Goal: Information Seeking & Learning: Learn about a topic

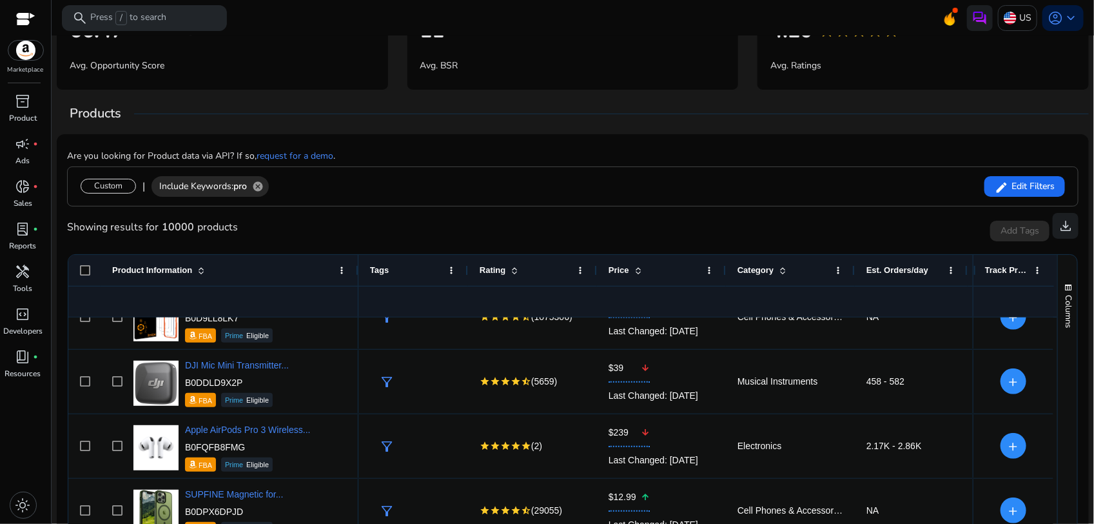
scroll to position [161, 0]
click at [1063, 21] on span "keyboard_arrow_down" at bounding box center [1070, 17] width 15 height 15
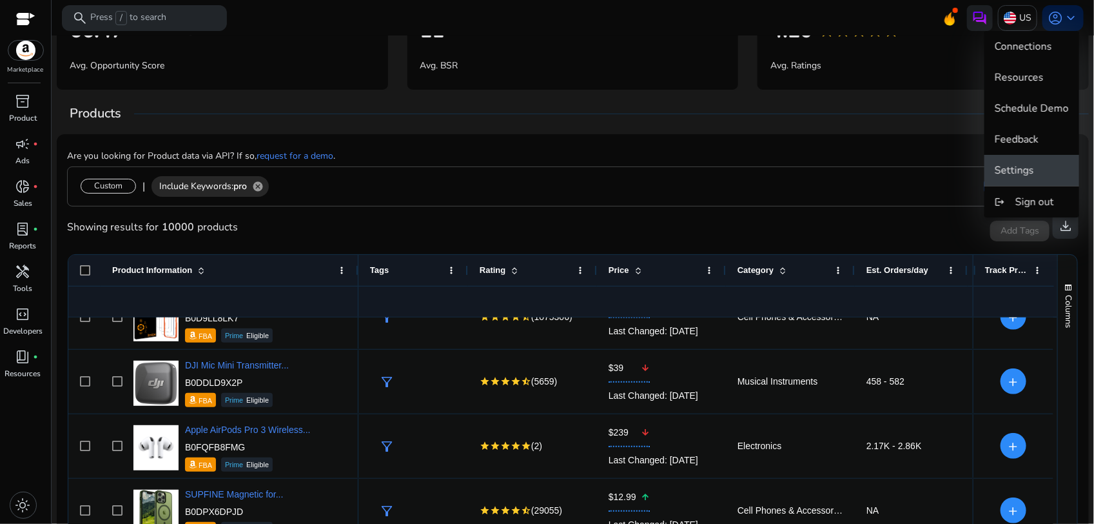
click at [1021, 164] on span "Settings" at bounding box center [1014, 170] width 39 height 14
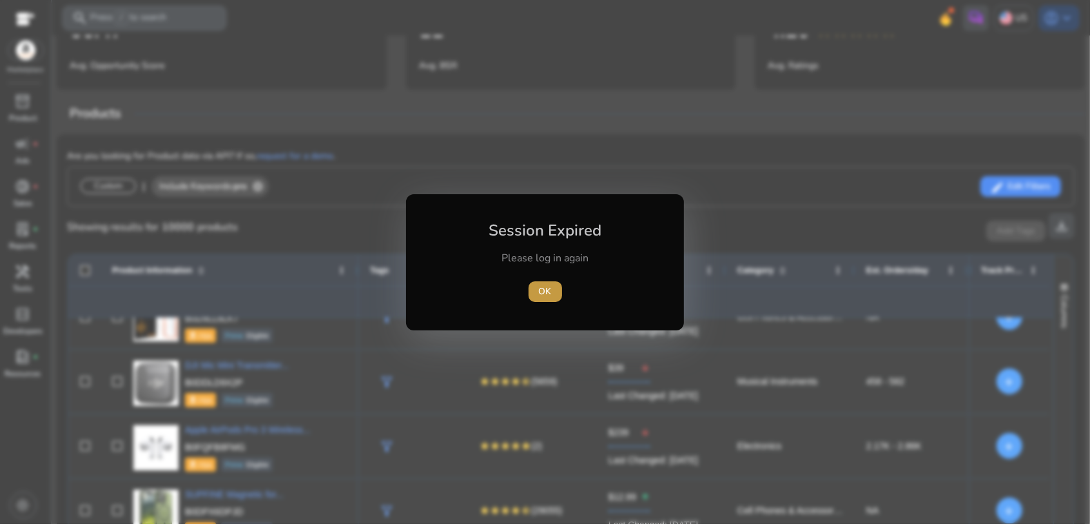
click at [553, 297] on span "button" at bounding box center [546, 291] width 34 height 31
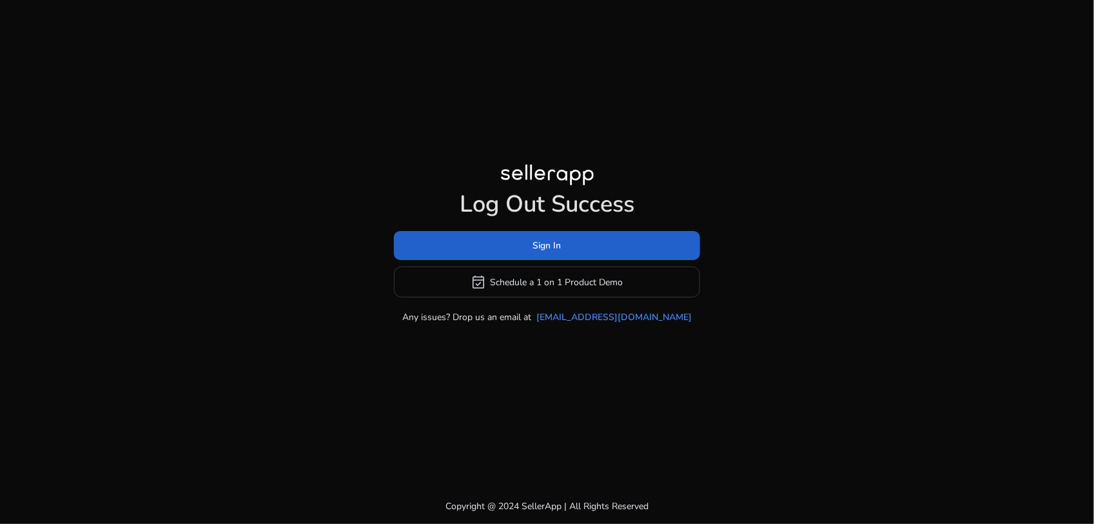
click at [562, 246] on span at bounding box center [547, 245] width 306 height 31
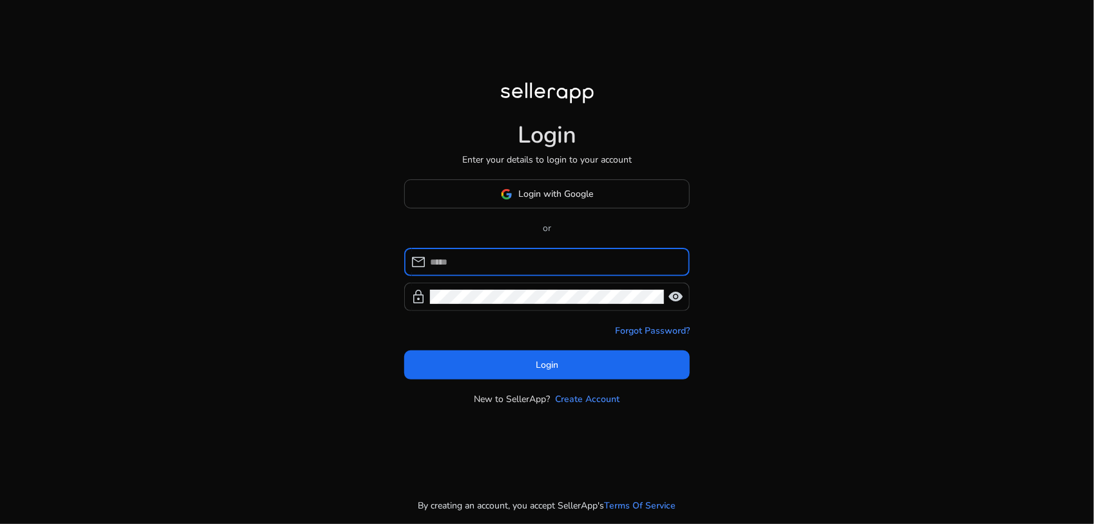
click at [558, 259] on input at bounding box center [555, 262] width 250 height 14
type input "**********"
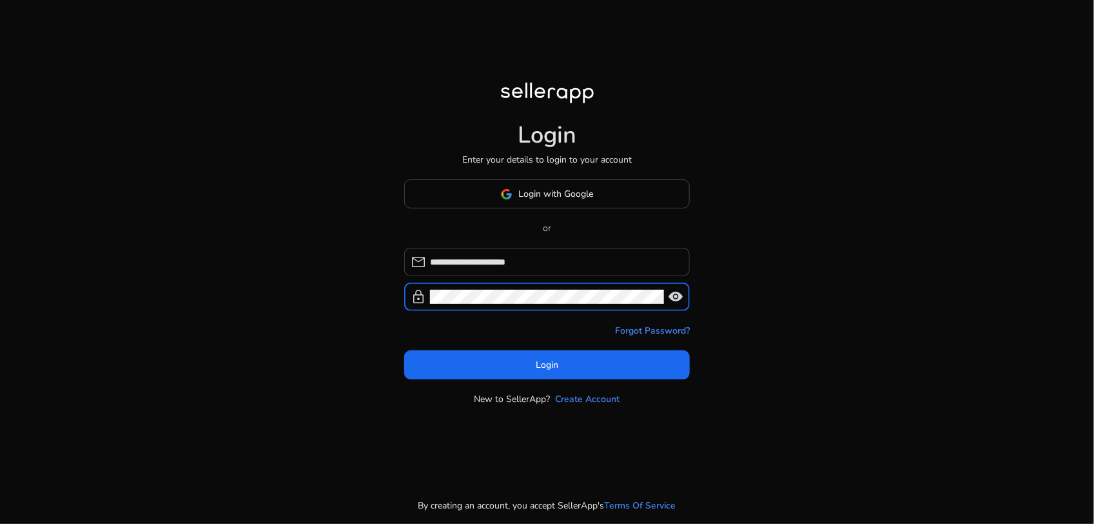
click button "Login" at bounding box center [547, 364] width 286 height 29
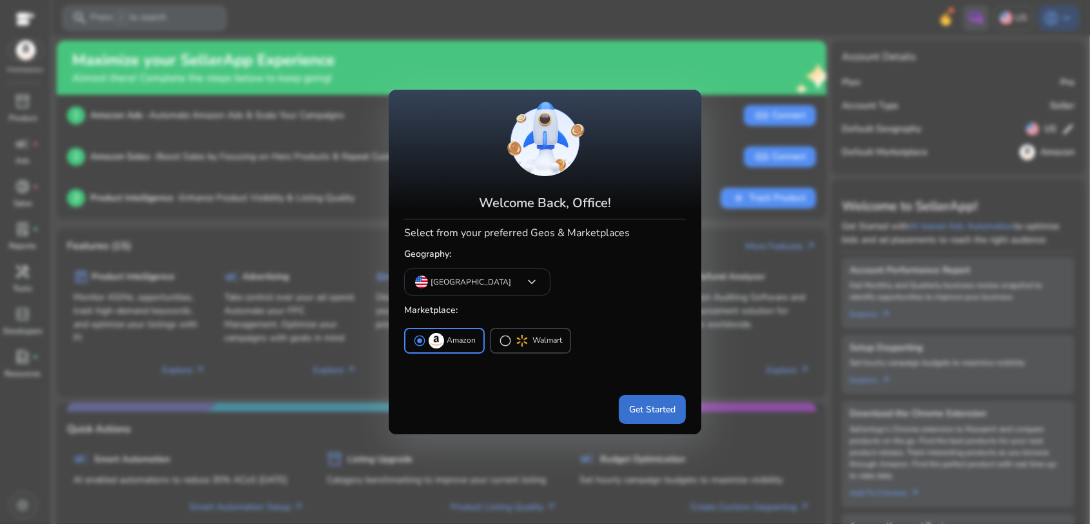
click at [656, 410] on span "Get Started" at bounding box center [652, 409] width 46 height 14
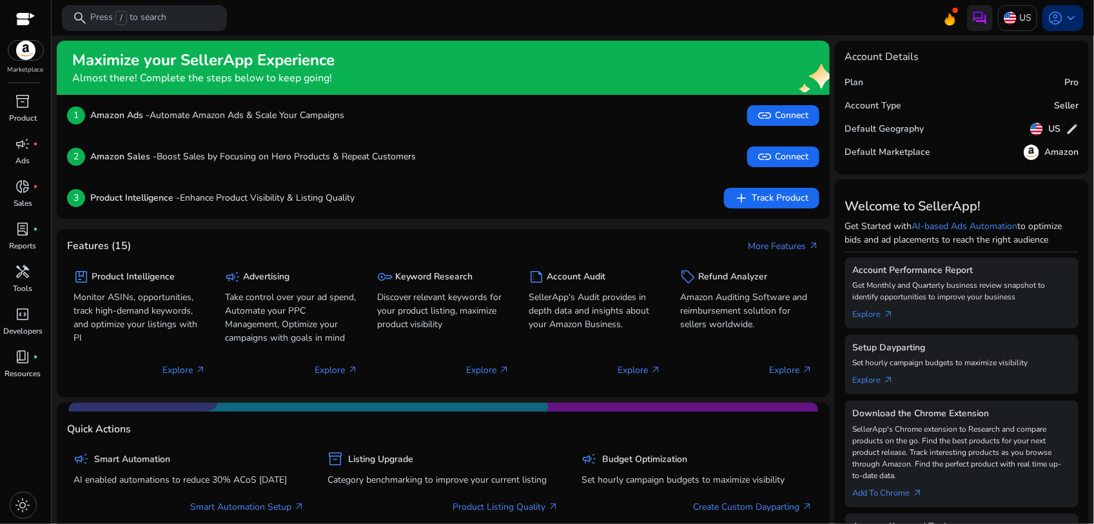
click at [1064, 13] on span "keyboard_arrow_down" at bounding box center [1070, 17] width 15 height 15
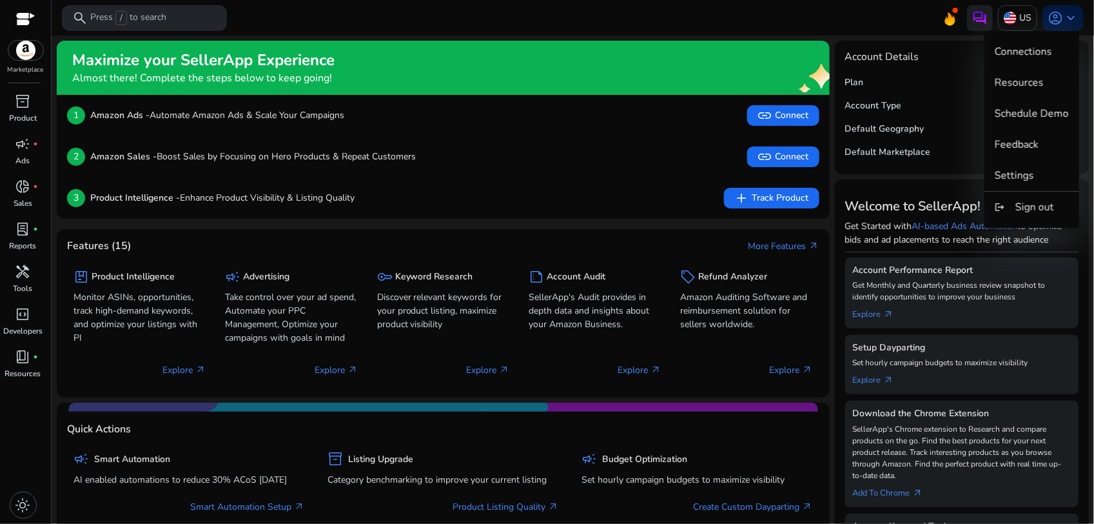
click at [140, 23] on div at bounding box center [547, 262] width 1094 height 524
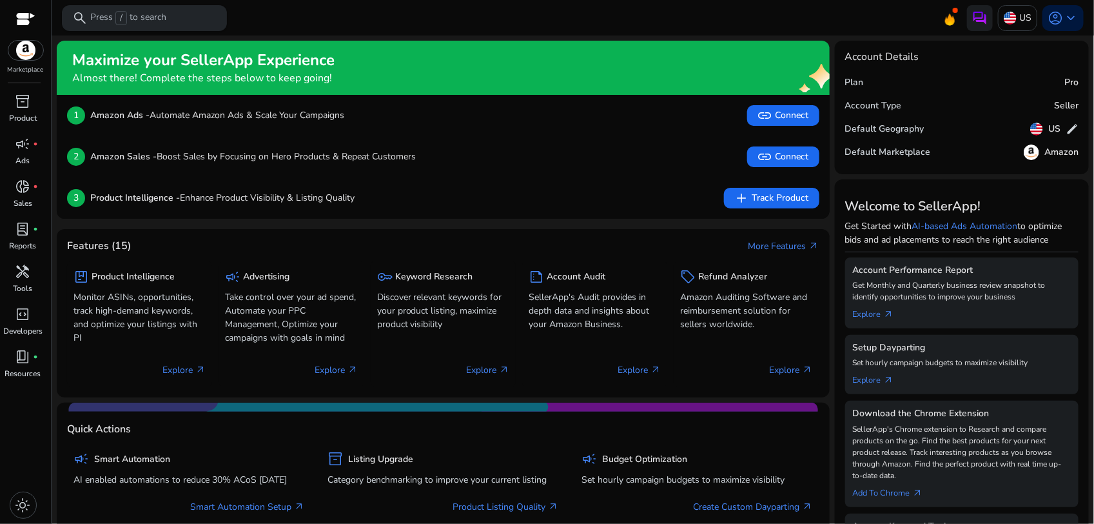
click at [156, 25] on p "Press / to search" at bounding box center [128, 18] width 76 height 14
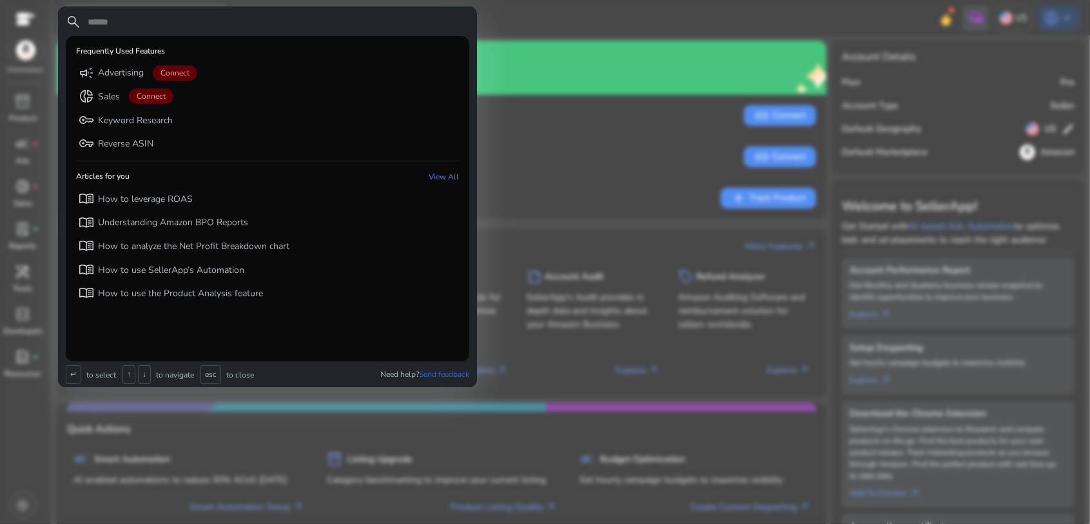
click at [156, 21] on input "text" at bounding box center [277, 21] width 383 height 15
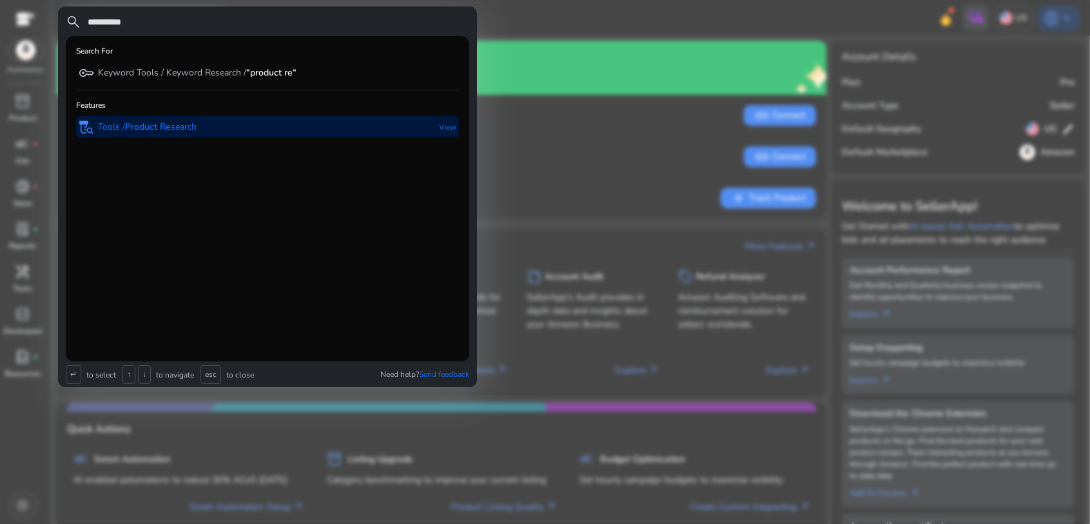
type input "**********"
click at [155, 123] on b "Product Re" at bounding box center [148, 127] width 46 height 12
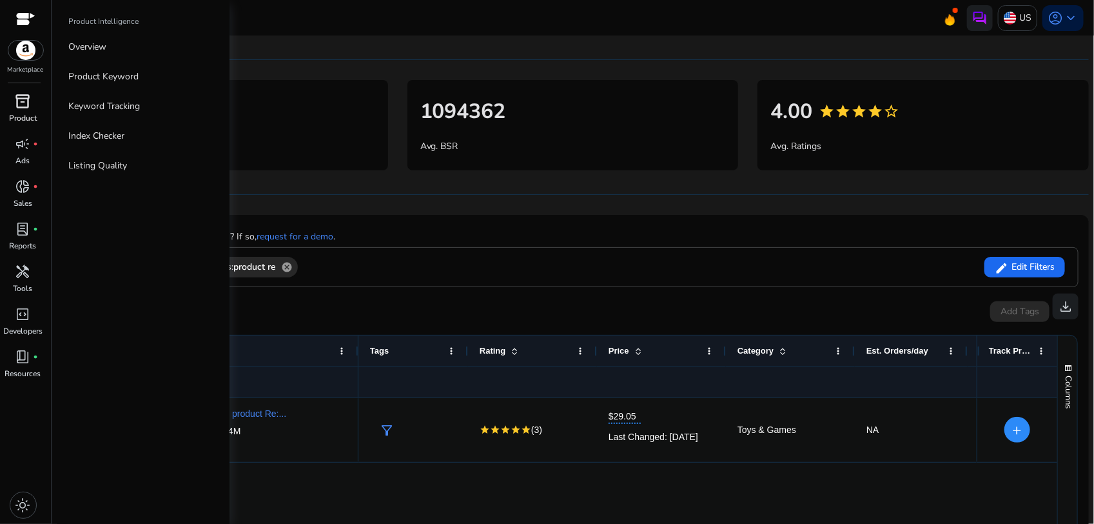
click at [28, 110] on div "inventory_2" at bounding box center [23, 101] width 36 height 21
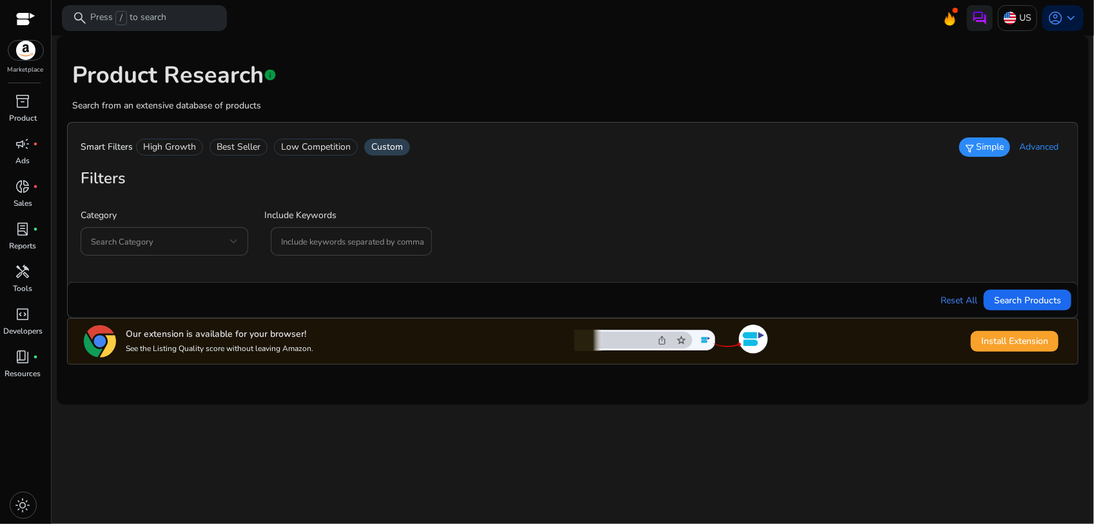
click at [256, 146] on div "Best Seller" at bounding box center [239, 147] width 58 height 17
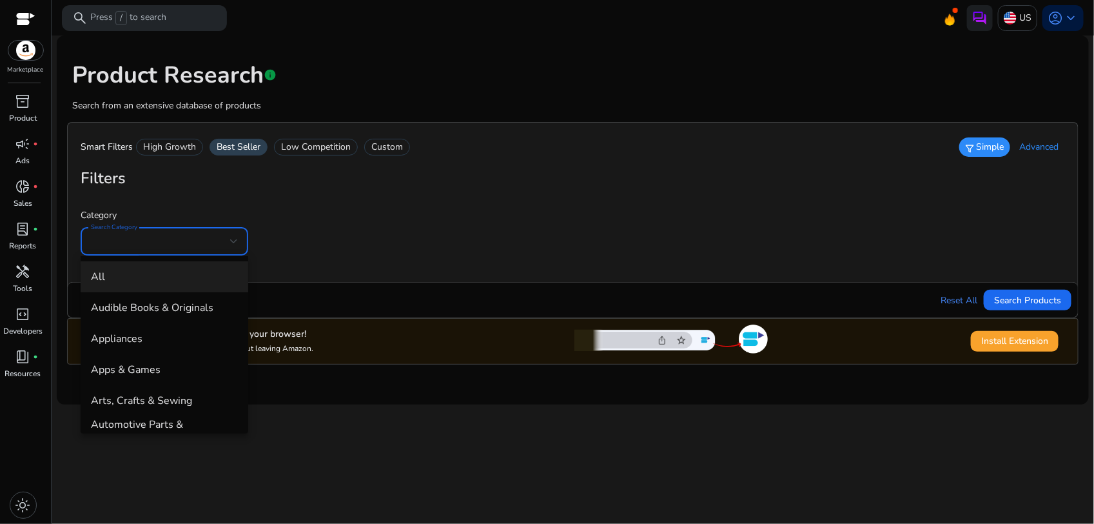
click at [1020, 304] on div at bounding box center [547, 262] width 1094 height 524
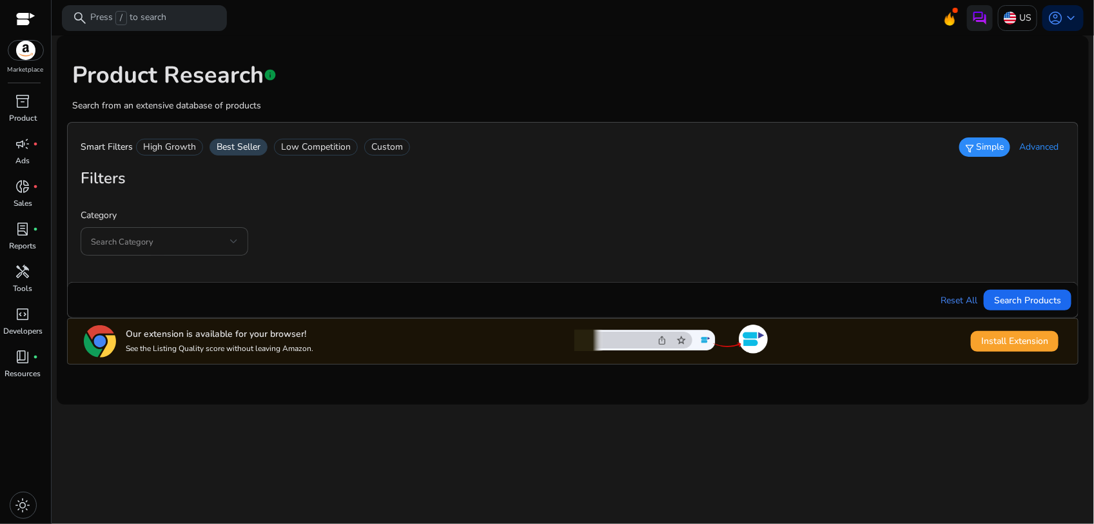
click at [1030, 246] on div "Category Search Category Include Keywords Include keywords separated by comma" at bounding box center [573, 235] width 985 height 68
click at [1029, 297] on span "Search Products" at bounding box center [1027, 300] width 67 height 14
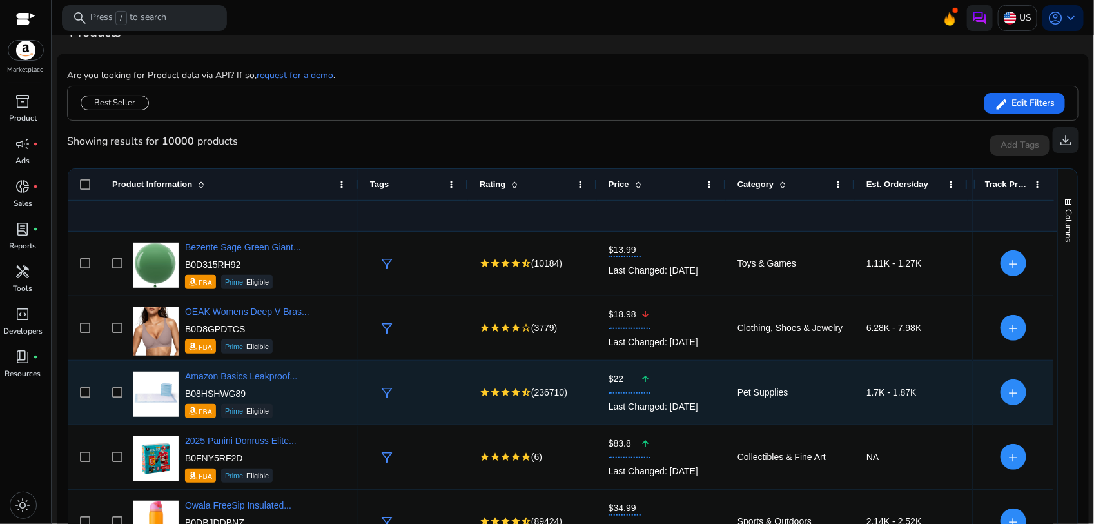
scroll to position [81, 0]
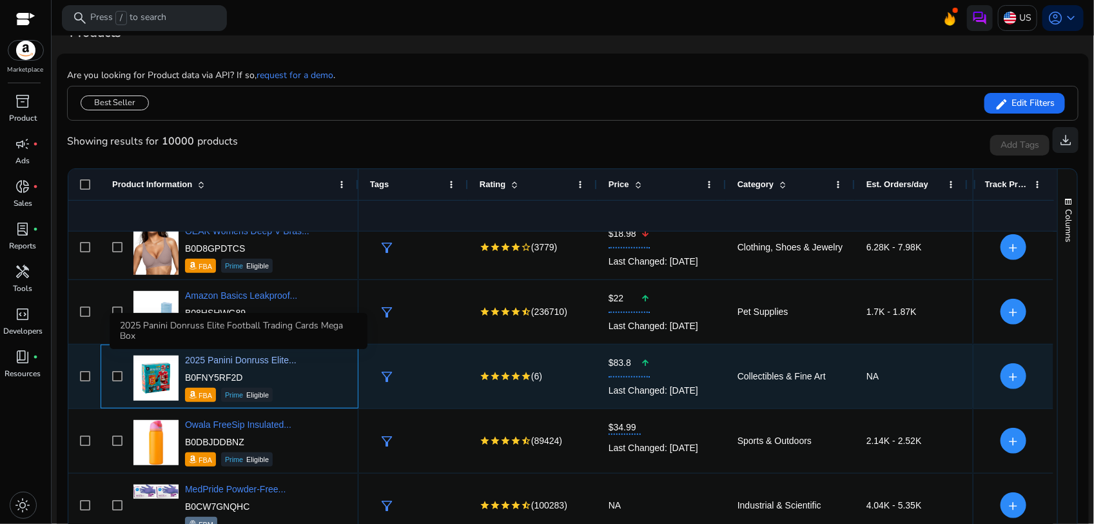
click at [239, 357] on span "2025 Panini Donruss Elite..." at bounding box center [241, 360] width 112 height 10
